Goal: Transaction & Acquisition: Purchase product/service

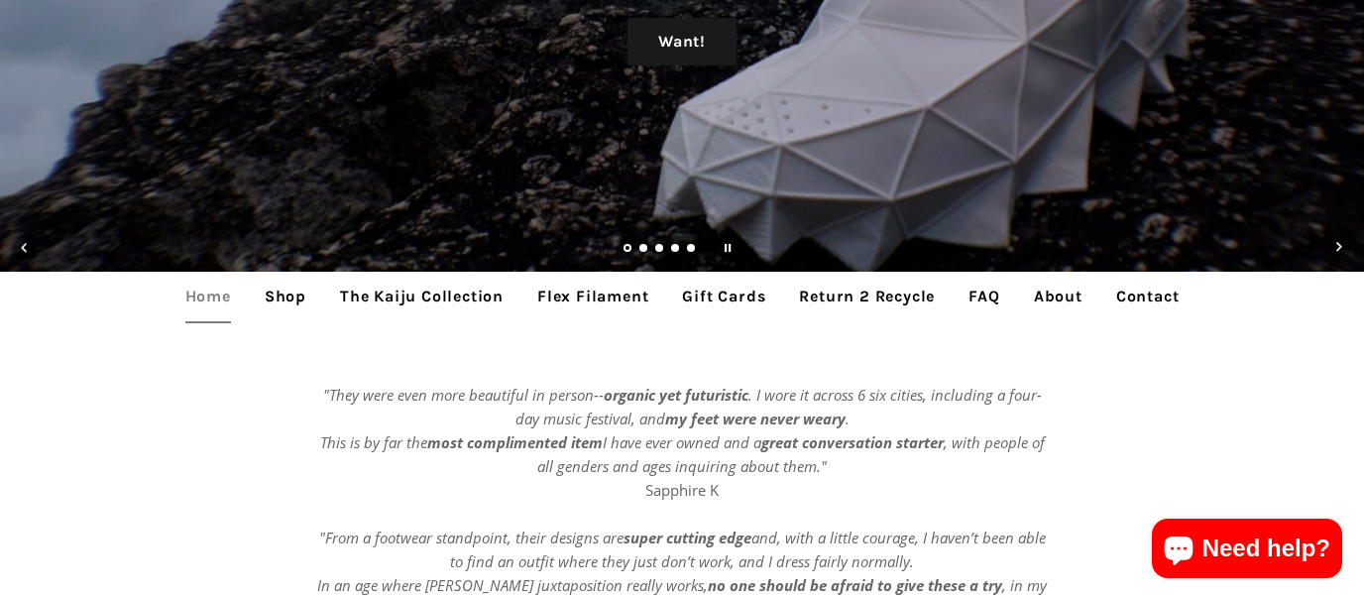
scroll to position [308, 0]
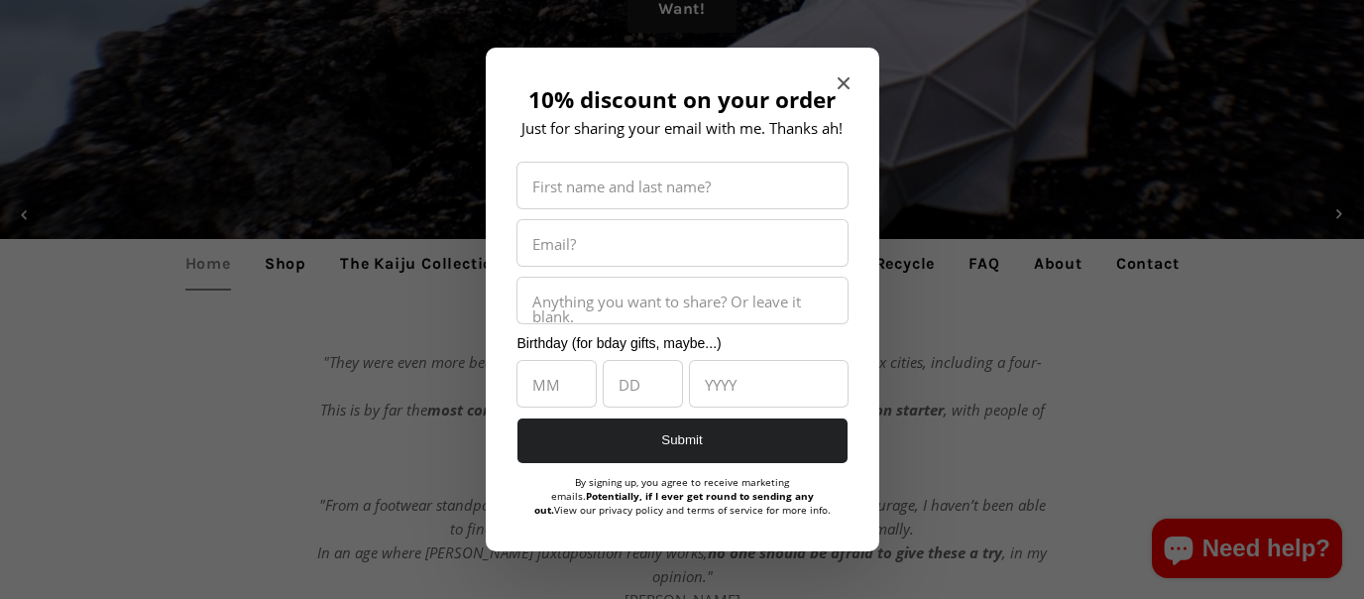
click at [269, 260] on div at bounding box center [682, 299] width 1364 height 599
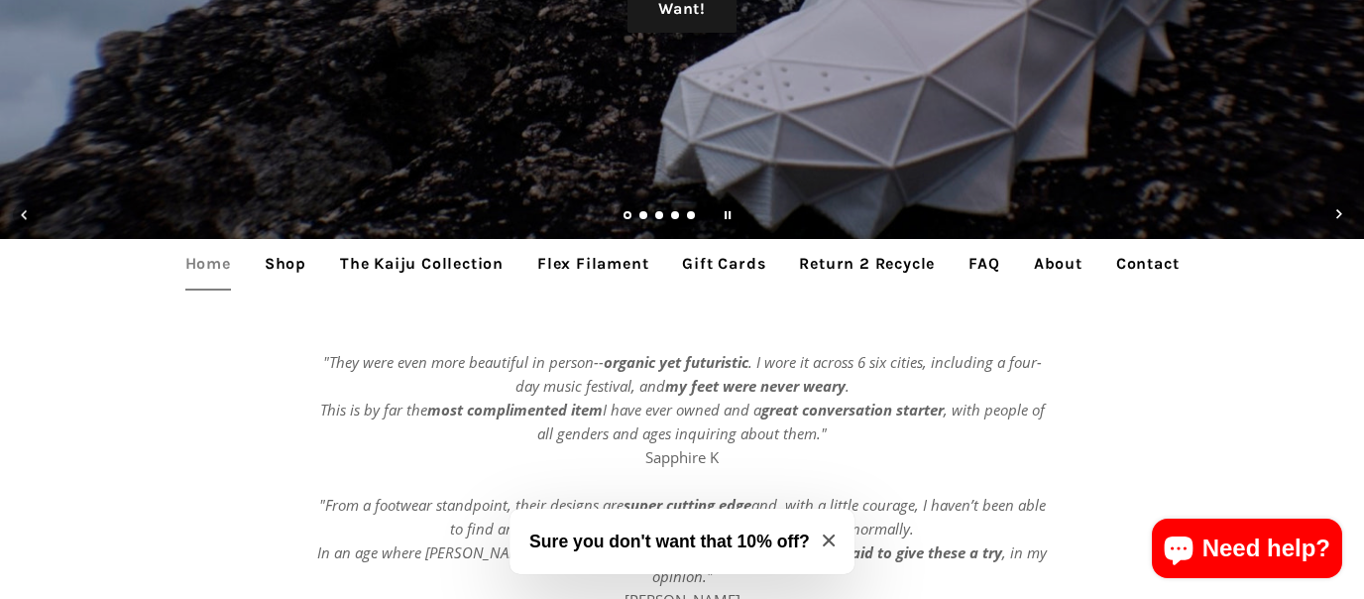
click at [276, 267] on link "Shop" at bounding box center [285, 264] width 71 height 50
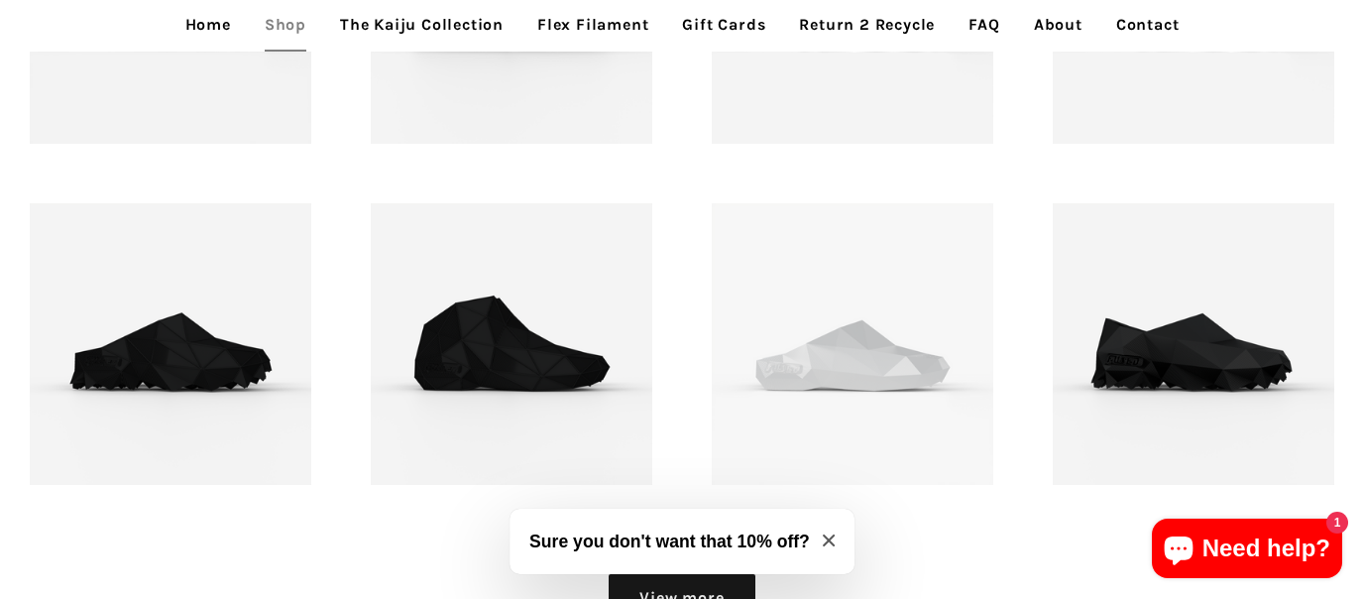
scroll to position [2189, 0]
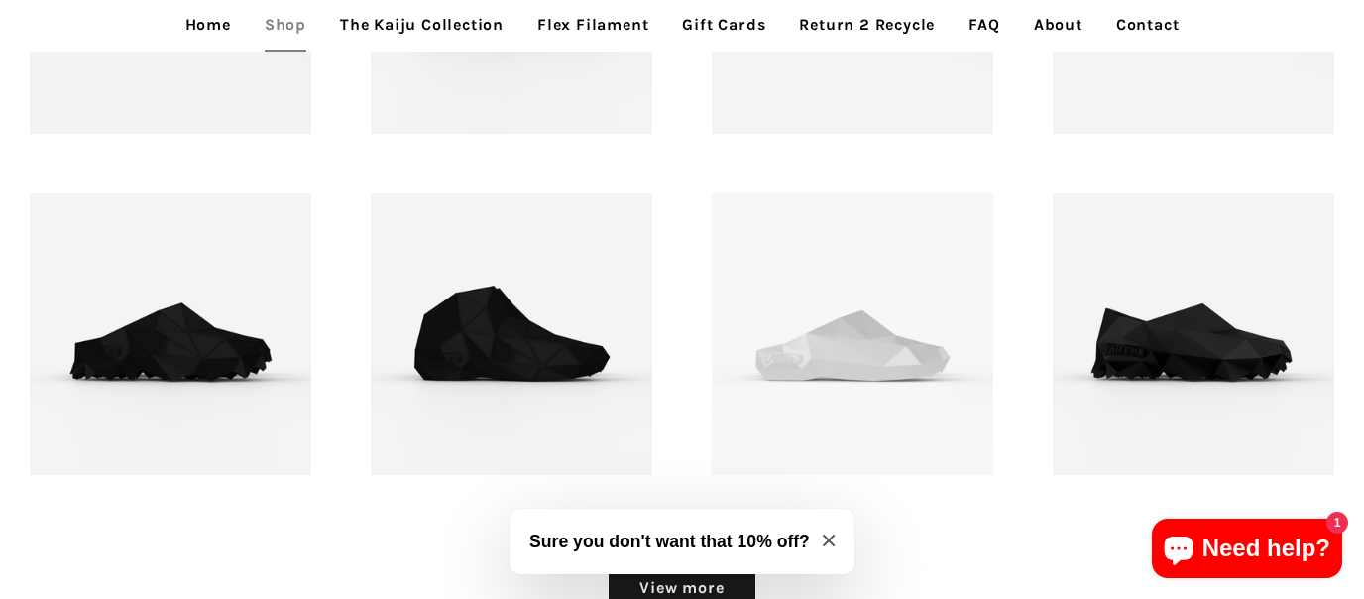
click at [122, 308] on p "FUSED footwear - Meka Mule - 3D printed footwear" at bounding box center [170, 327] width 212 height 95
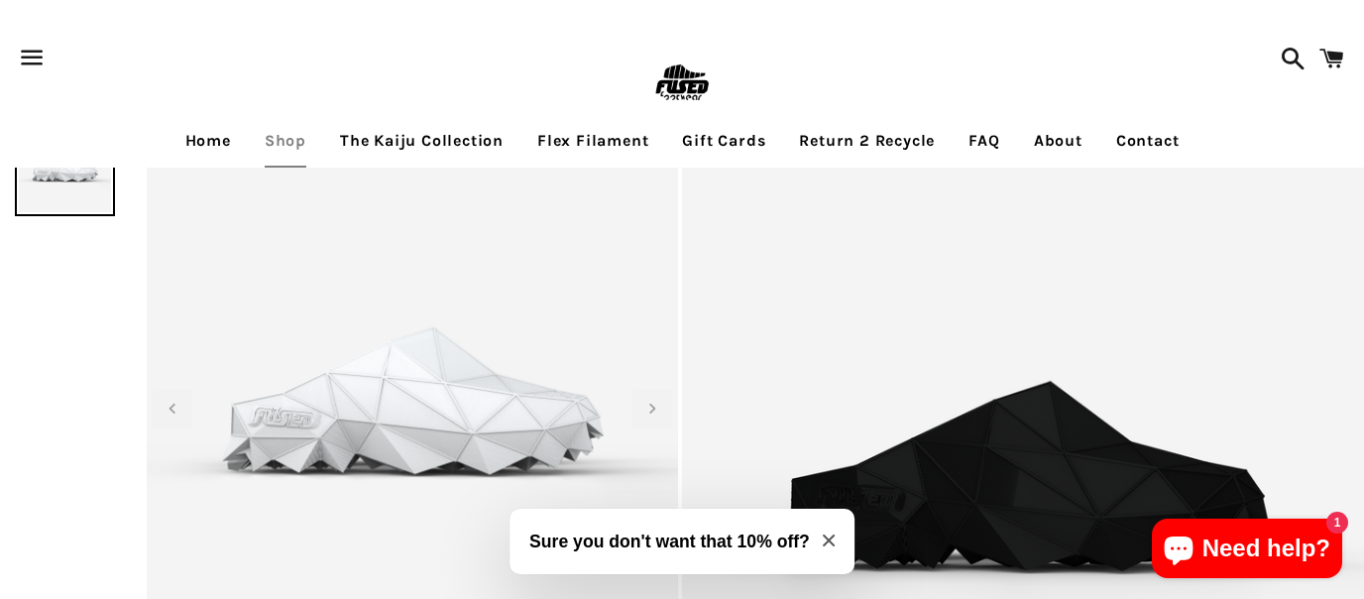
click at [190, 143] on link "Home" at bounding box center [208, 141] width 75 height 50
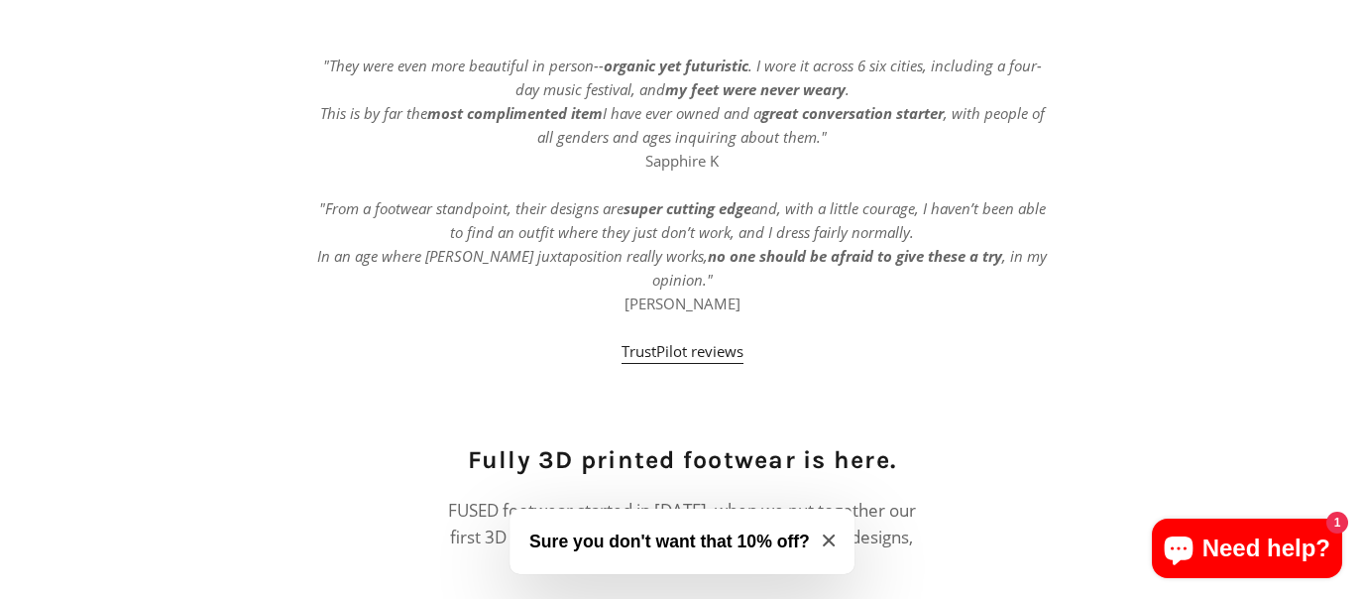
scroll to position [434, 0]
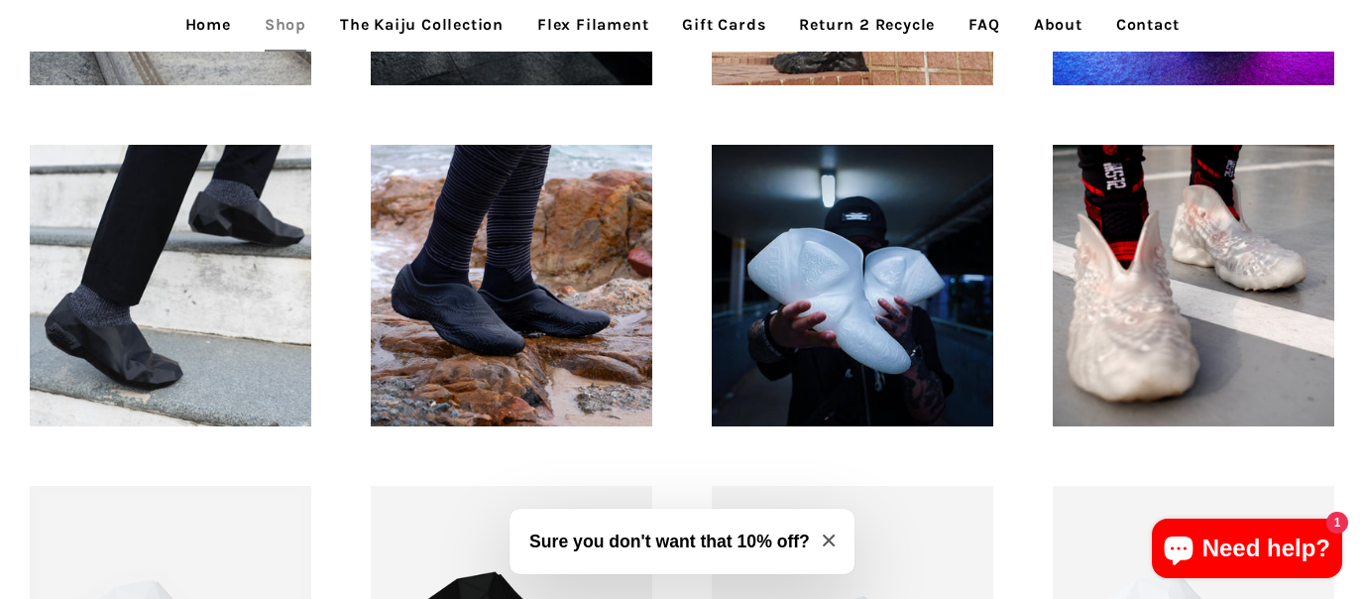
scroll to position [1517, 0]
